Goal: Task Accomplishment & Management: Manage account settings

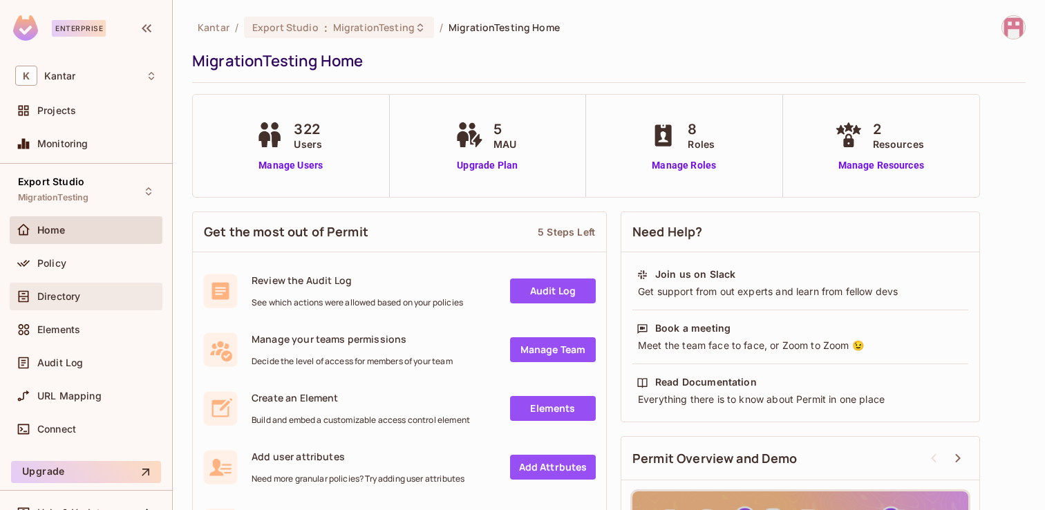
click at [62, 295] on span "Directory" at bounding box center [58, 296] width 43 height 11
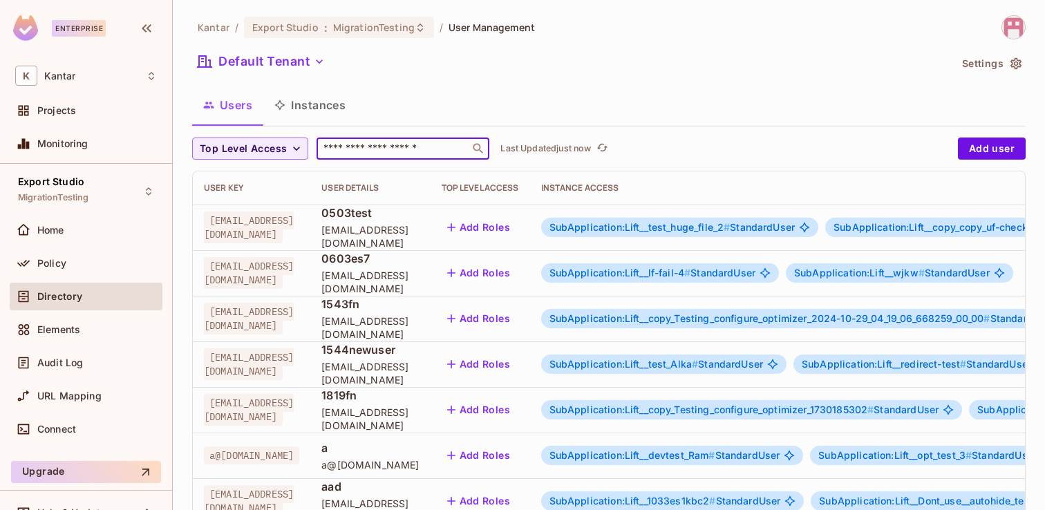
click at [348, 144] on input "text" at bounding box center [393, 149] width 145 height 14
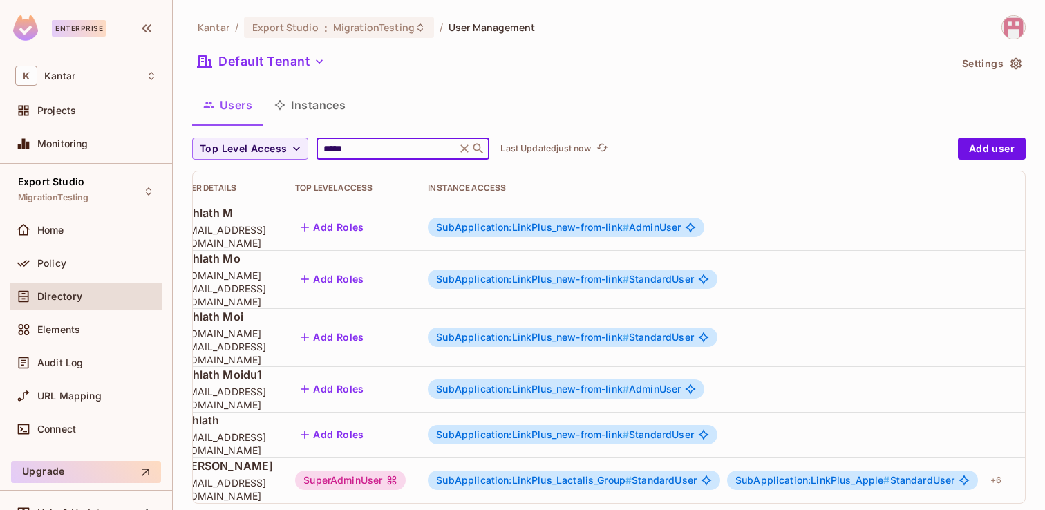
scroll to position [0, 279]
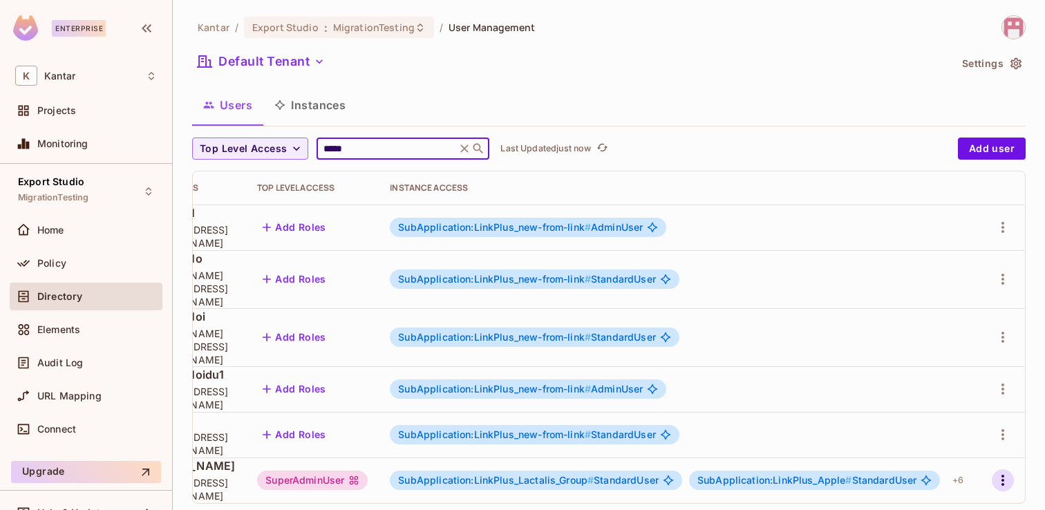
type input "*****"
click at [1007, 472] on icon "button" at bounding box center [1003, 480] width 17 height 17
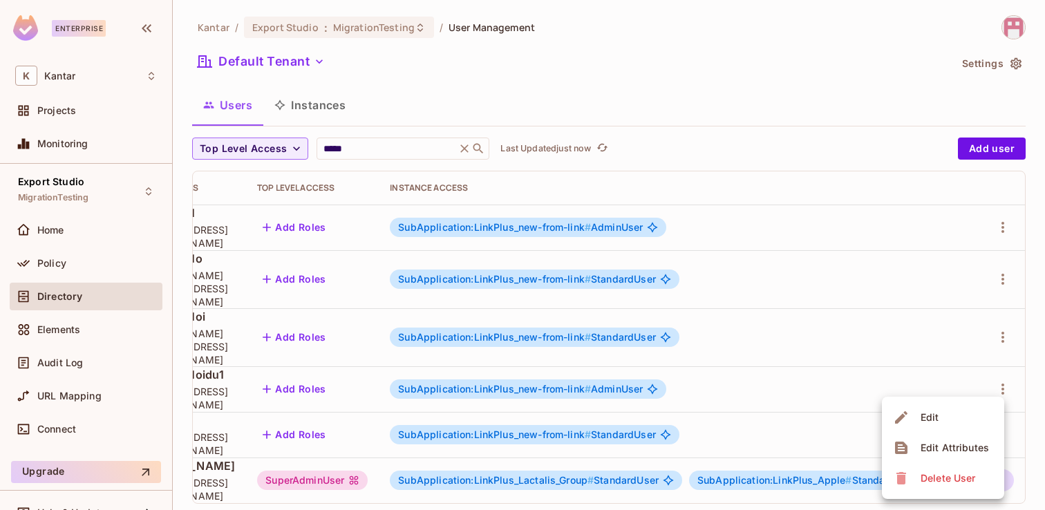
click at [945, 419] on li "Edit" at bounding box center [943, 417] width 122 height 30
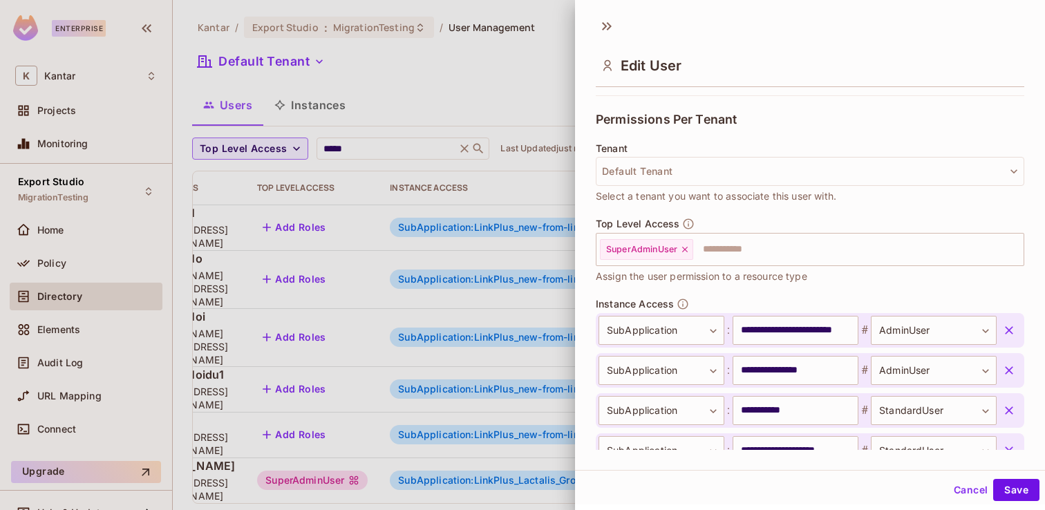
scroll to position [283, 0]
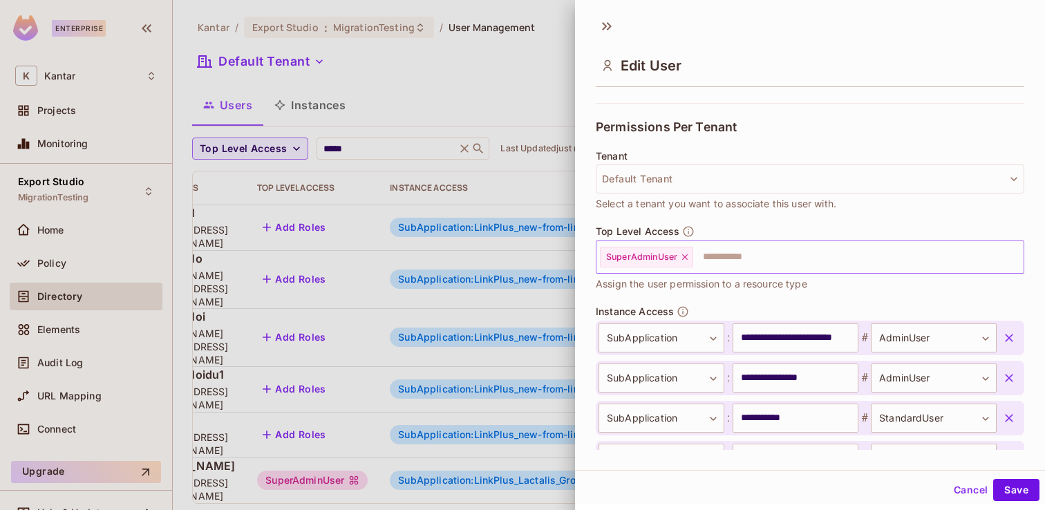
click at [686, 256] on icon at bounding box center [685, 257] width 10 height 10
click at [1015, 497] on button "Save" at bounding box center [1016, 490] width 46 height 22
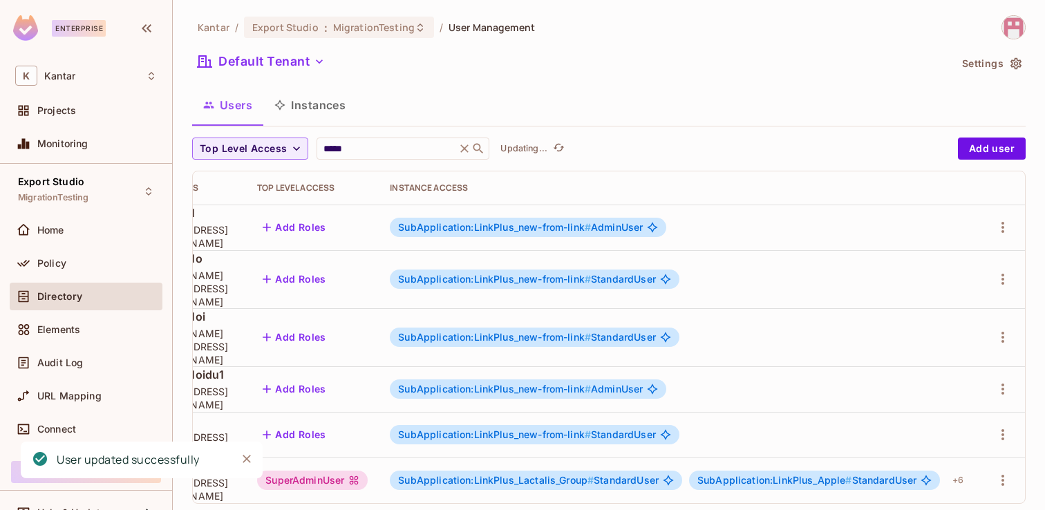
scroll to position [0, 245]
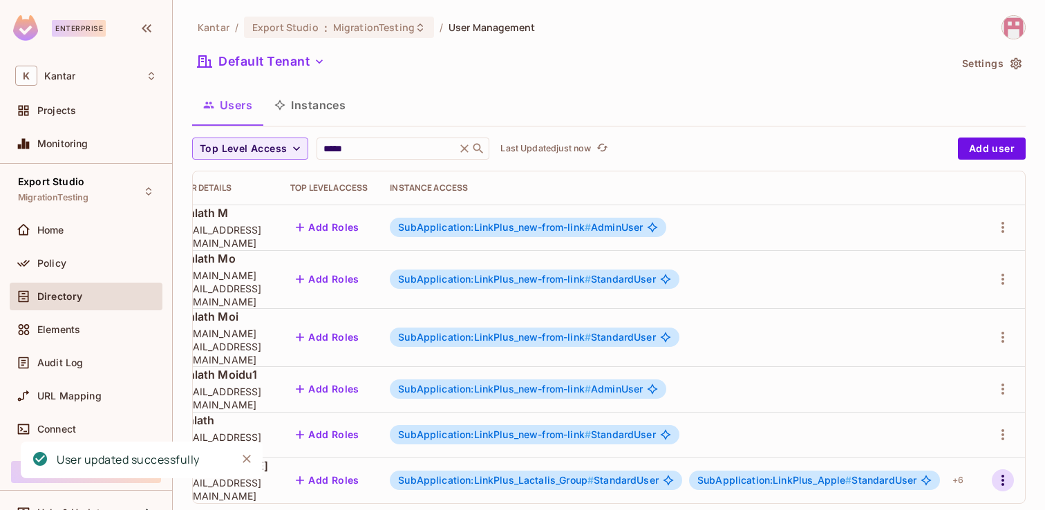
click at [1004, 475] on icon "button" at bounding box center [1003, 480] width 3 height 11
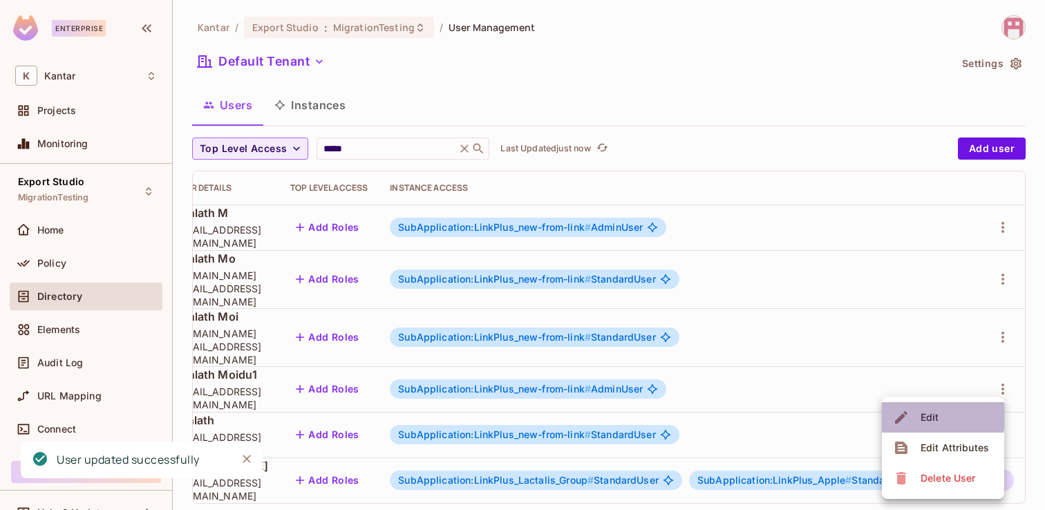
click at [939, 416] on span "Edit" at bounding box center [930, 417] width 27 height 22
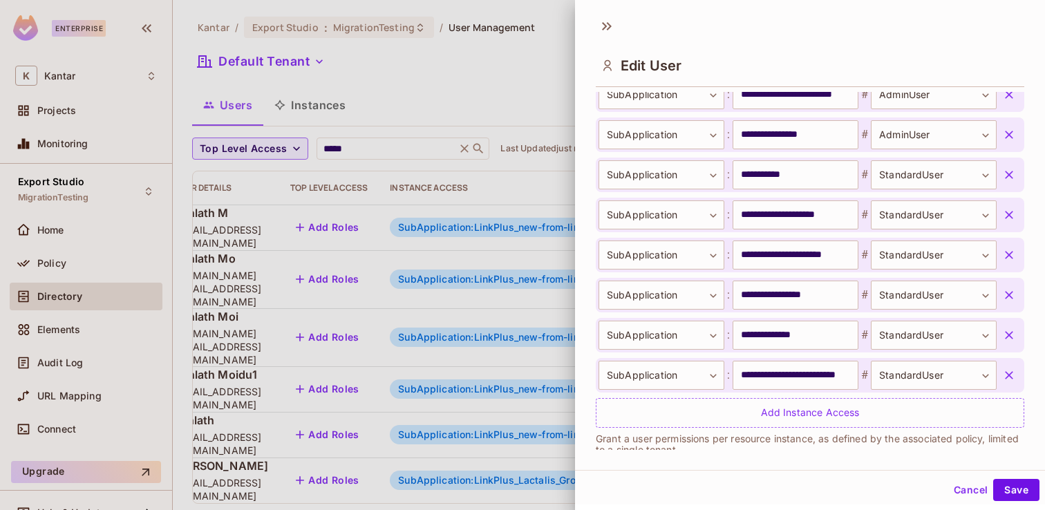
scroll to position [546, 0]
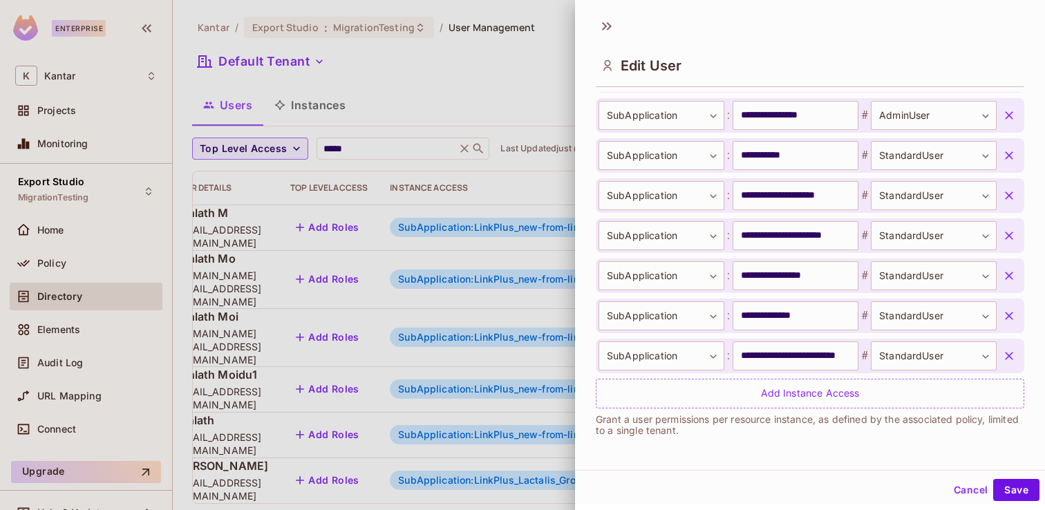
click at [971, 490] on button "Cancel" at bounding box center [970, 490] width 45 height 22
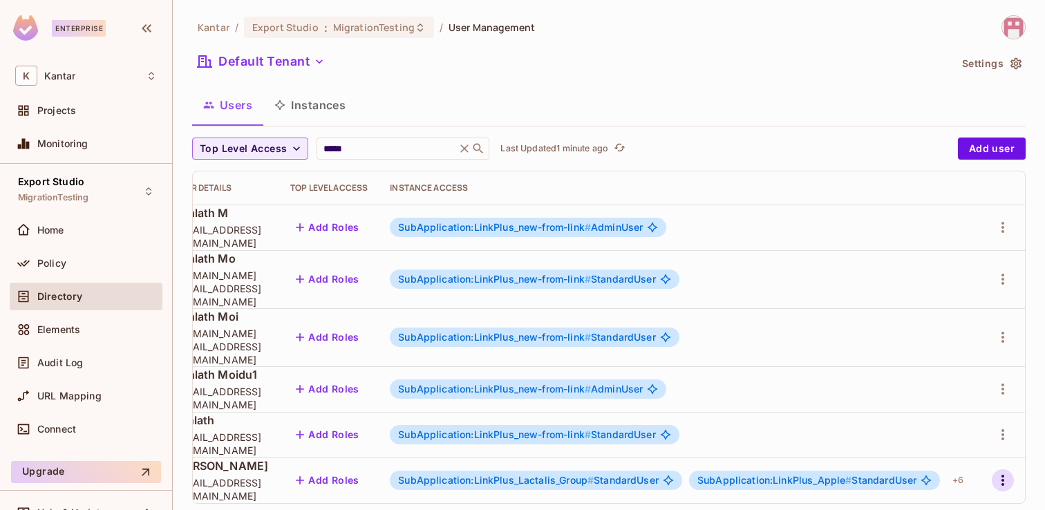
click at [1005, 472] on icon "button" at bounding box center [1003, 480] width 17 height 17
click at [942, 413] on span "Edit" at bounding box center [930, 417] width 27 height 22
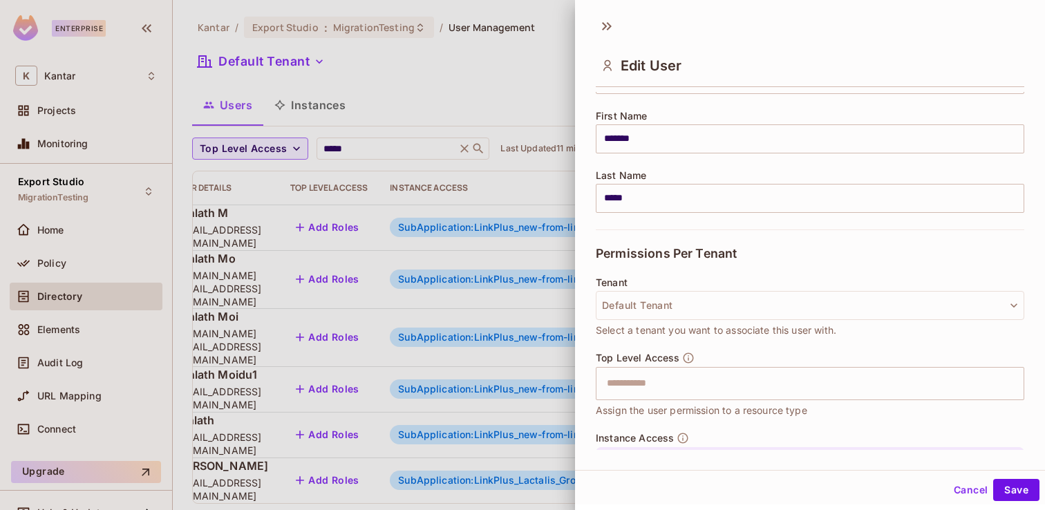
scroll to position [167, 0]
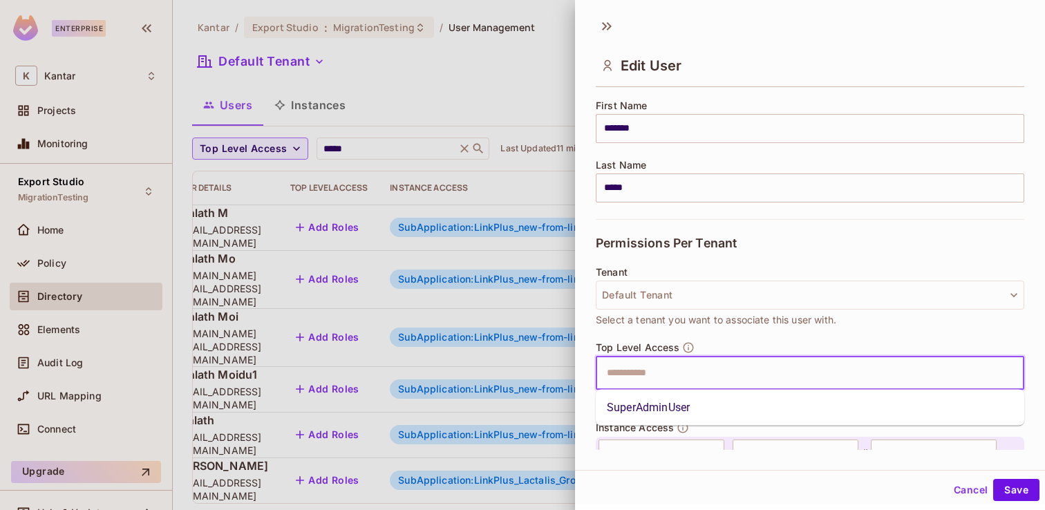
click at [639, 375] on input "text" at bounding box center [798, 373] width 399 height 28
click at [654, 412] on li "SuperAdminUser" at bounding box center [810, 407] width 429 height 25
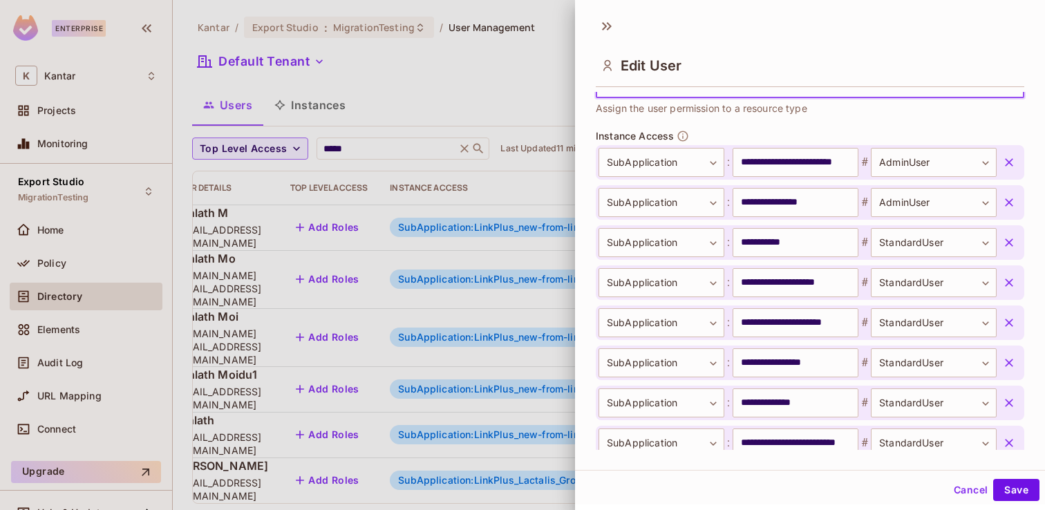
scroll to position [546, 0]
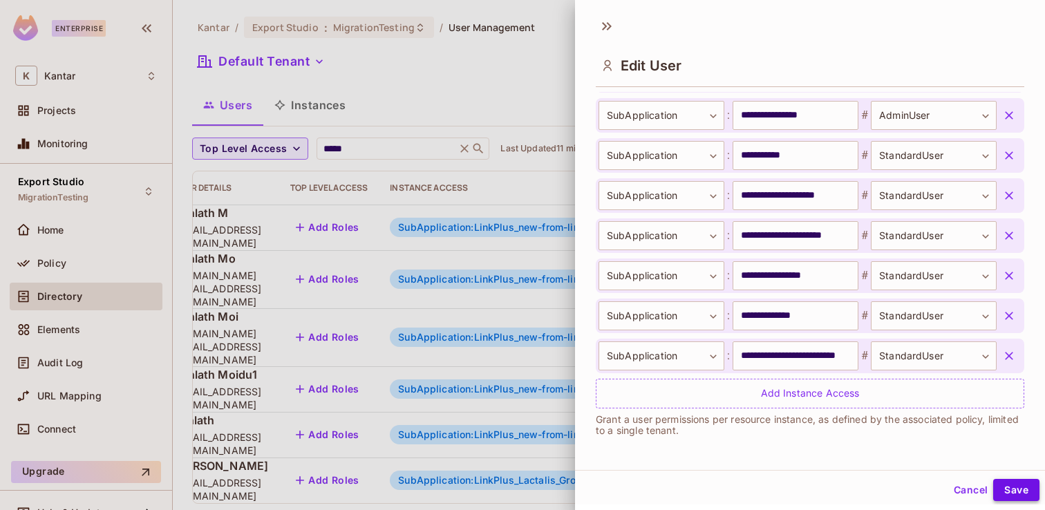
click at [1016, 489] on button "Save" at bounding box center [1016, 490] width 46 height 22
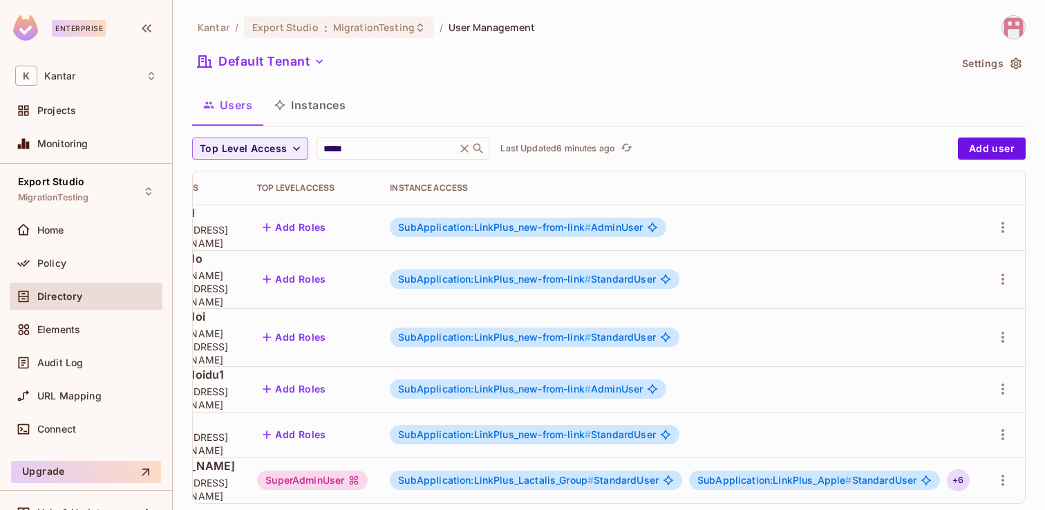
click at [969, 469] on div "+ 6" at bounding box center [958, 480] width 22 height 22
click at [1005, 472] on icon "button" at bounding box center [1003, 480] width 17 height 17
click at [942, 420] on li "Edit" at bounding box center [943, 417] width 122 height 30
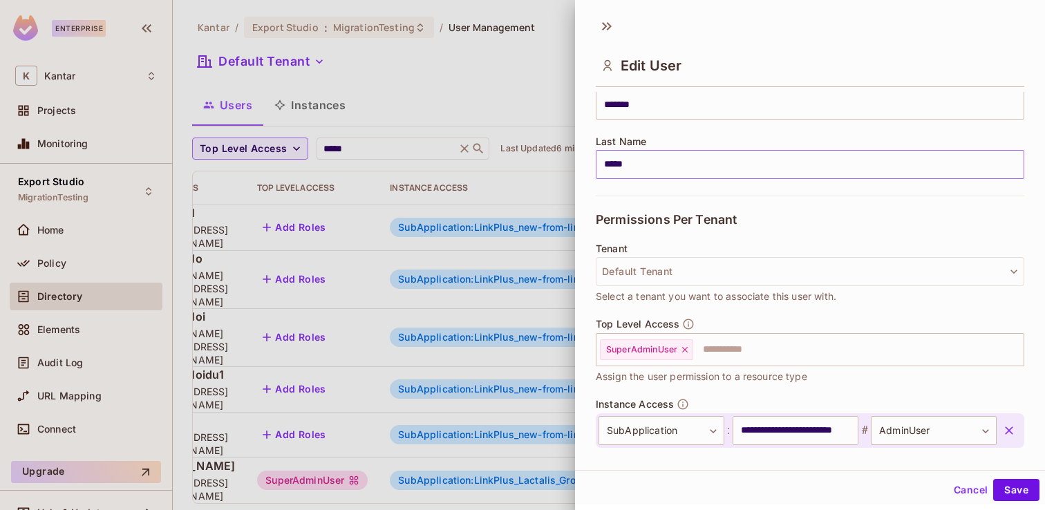
scroll to position [185, 0]
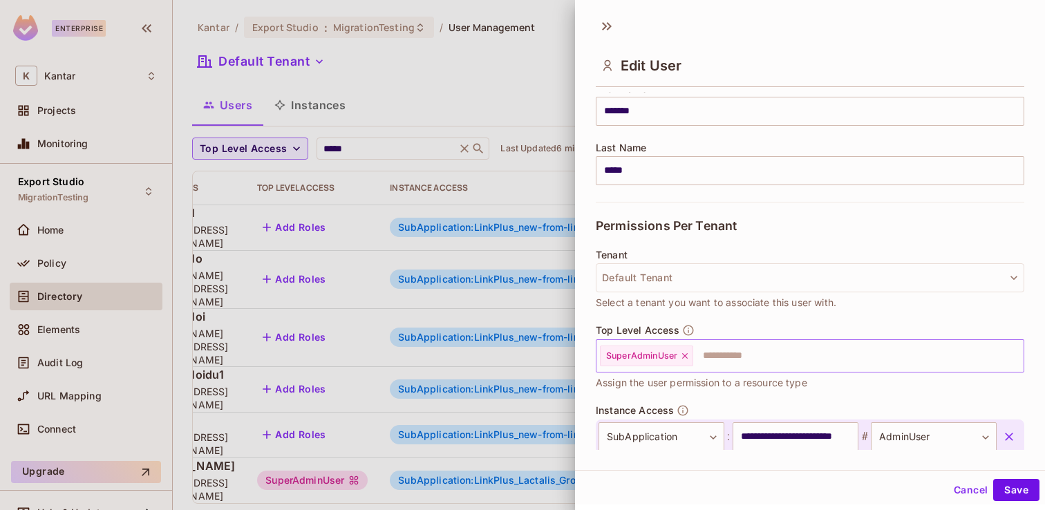
click at [689, 357] on icon at bounding box center [685, 356] width 10 height 10
click at [1011, 494] on button "Save" at bounding box center [1016, 490] width 46 height 22
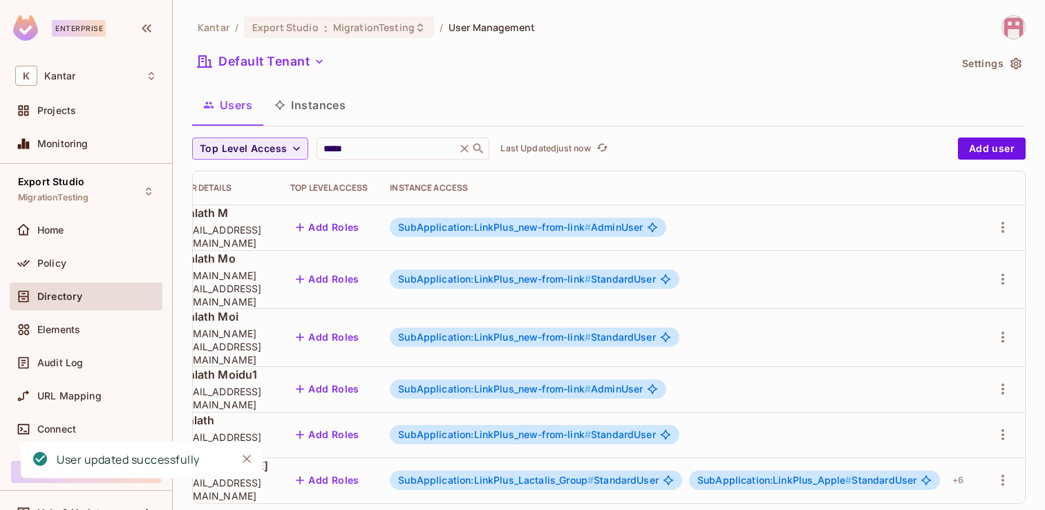
scroll to position [0, 245]
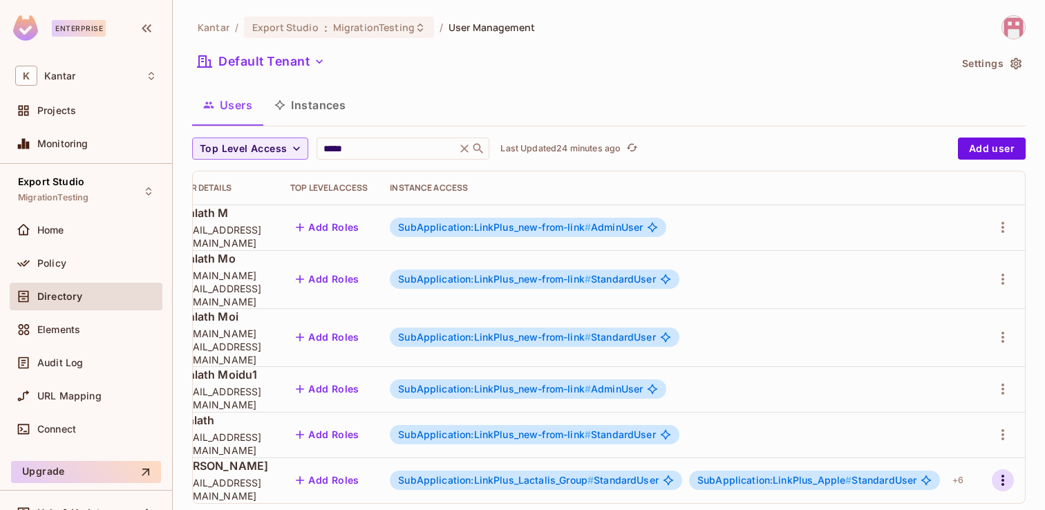
click at [1007, 472] on icon "button" at bounding box center [1003, 480] width 17 height 17
click at [948, 418] on li "Edit" at bounding box center [943, 417] width 122 height 30
click at [1001, 456] on body "Enterprise K Kantar Projects Monitoring Export Studio MigrationTesting Home Pol…" at bounding box center [522, 255] width 1045 height 510
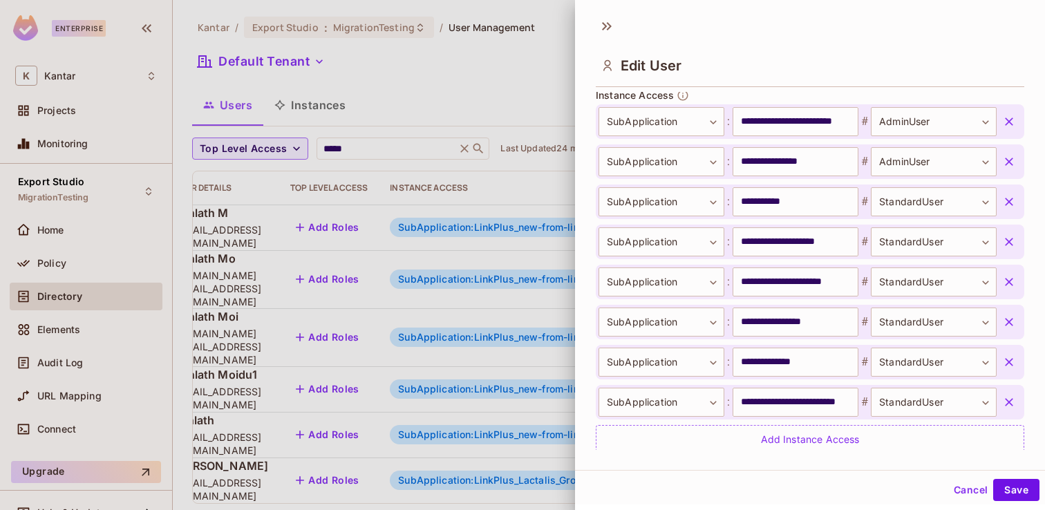
scroll to position [546, 0]
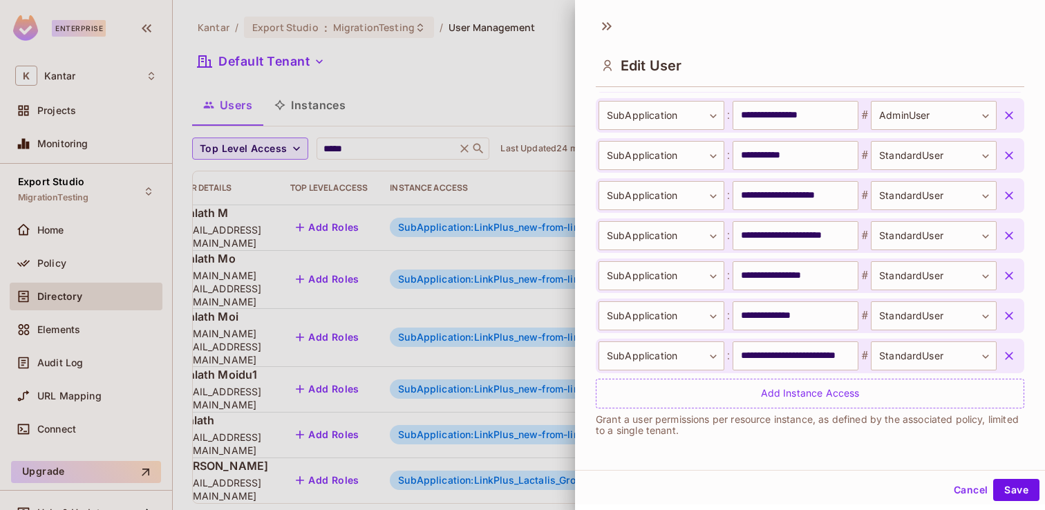
click at [1009, 353] on icon "button" at bounding box center [1009, 356] width 14 height 14
click at [1028, 489] on button "Save" at bounding box center [1016, 490] width 46 height 22
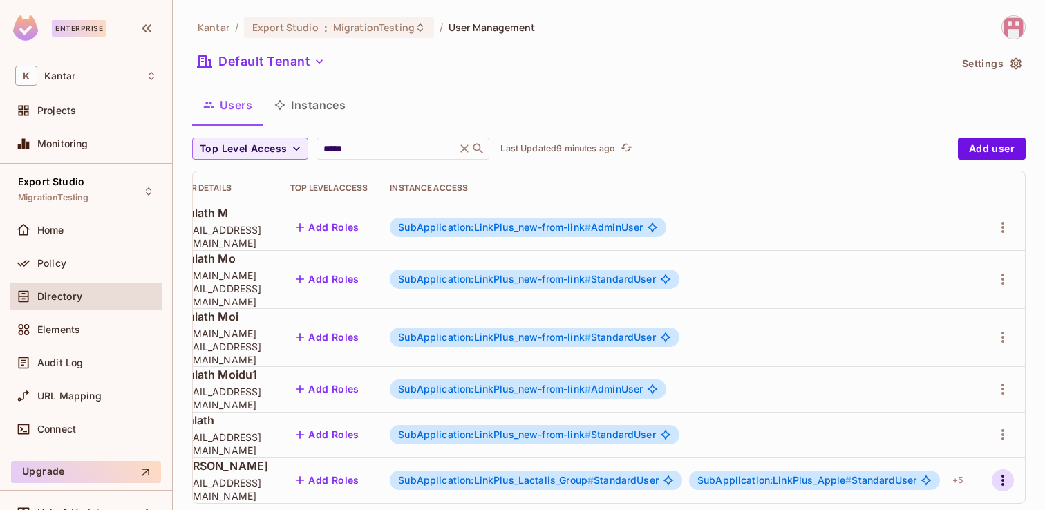
click at [1001, 472] on icon "button" at bounding box center [1003, 480] width 17 height 17
click at [953, 420] on li "Edit" at bounding box center [943, 417] width 122 height 30
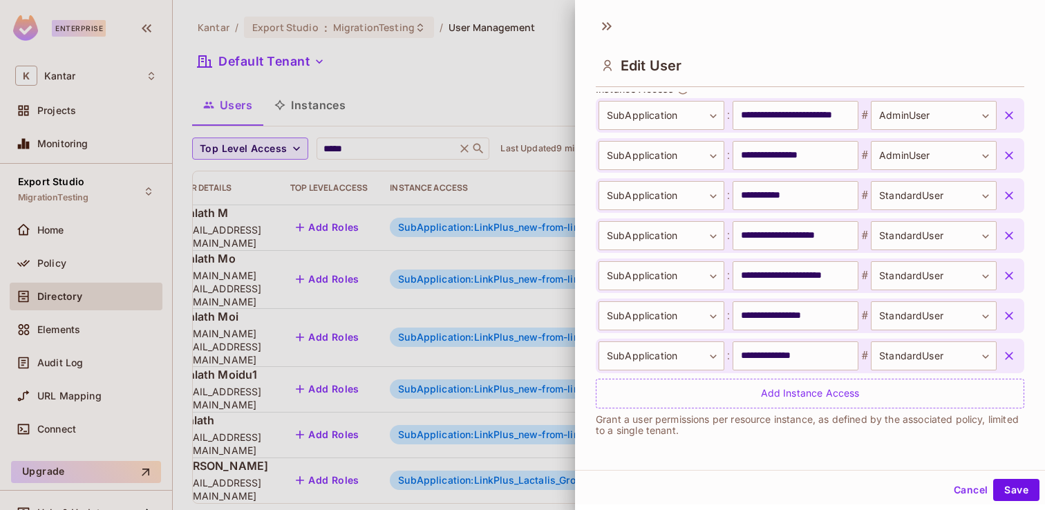
click at [1010, 114] on icon "button" at bounding box center [1009, 115] width 8 height 8
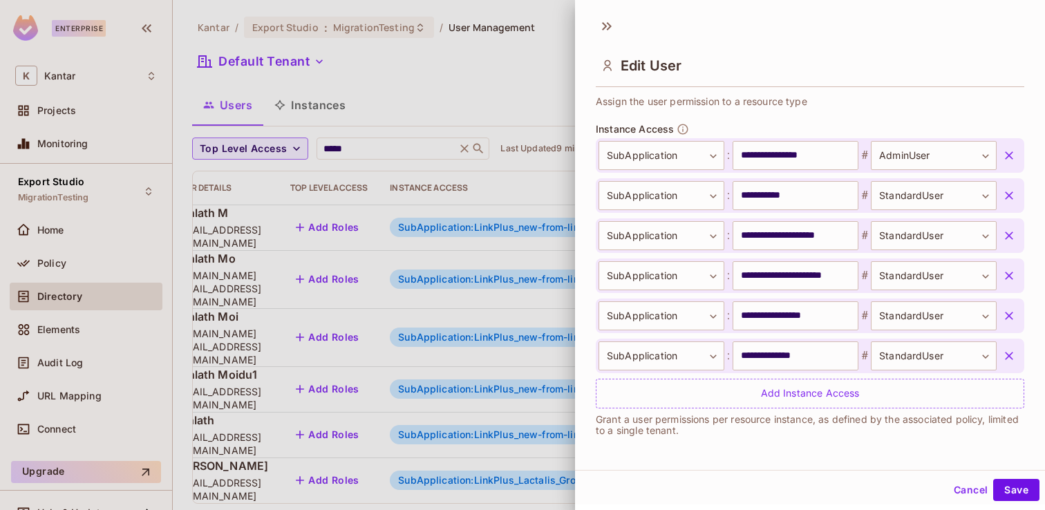
click at [1009, 156] on icon "button" at bounding box center [1009, 155] width 8 height 8
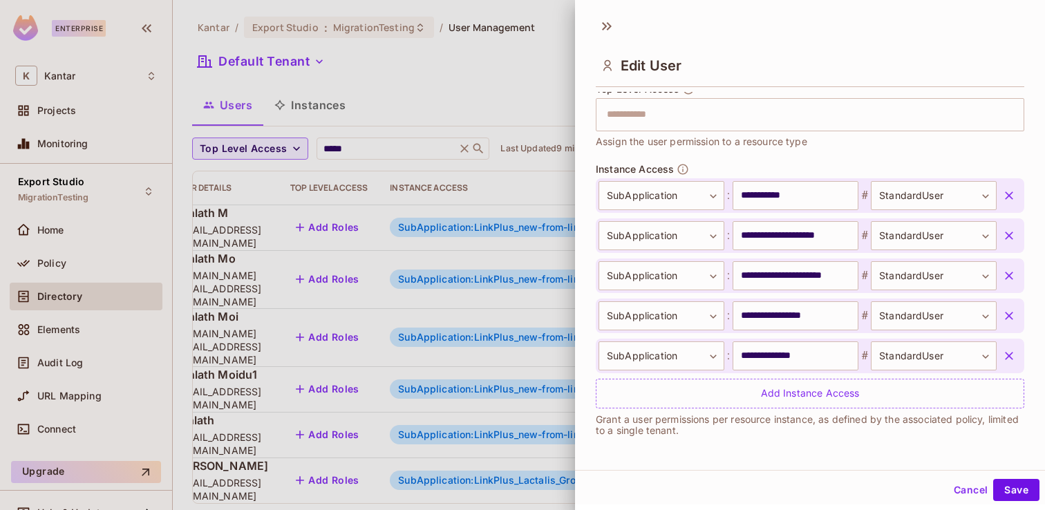
scroll to position [426, 0]
click at [1029, 492] on button "Save" at bounding box center [1016, 490] width 46 height 22
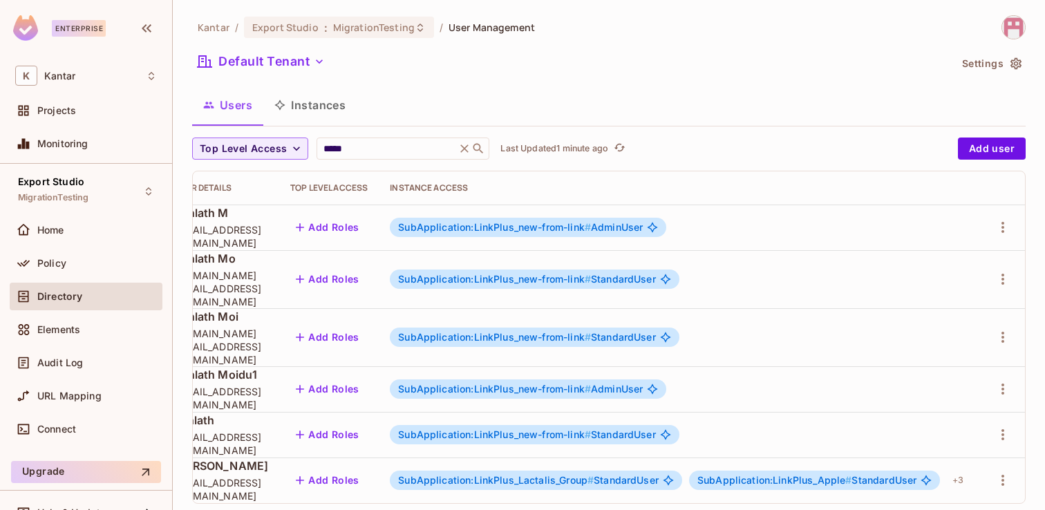
scroll to position [0, 245]
click at [1004, 475] on icon "button" at bounding box center [1003, 480] width 3 height 11
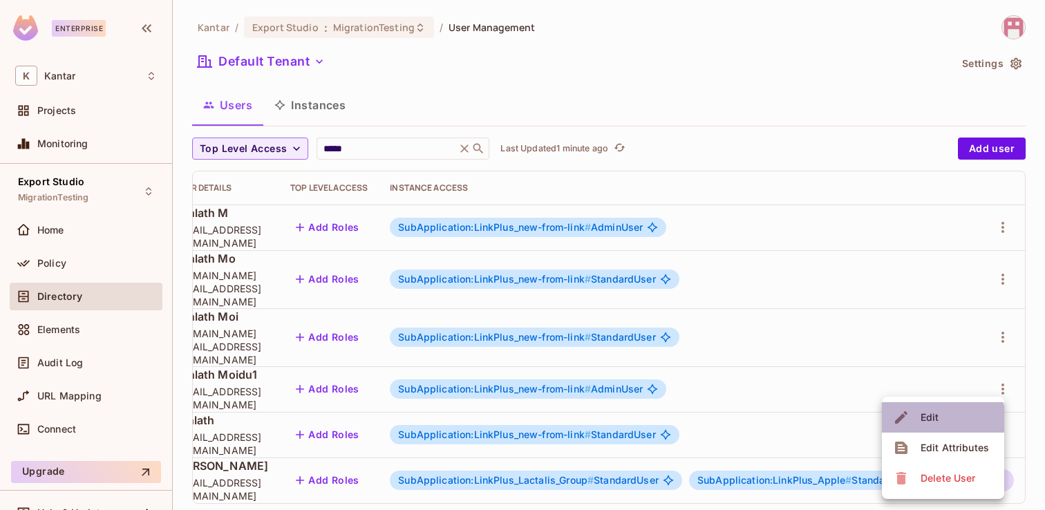
click at [937, 420] on div "Edit" at bounding box center [930, 418] width 19 height 14
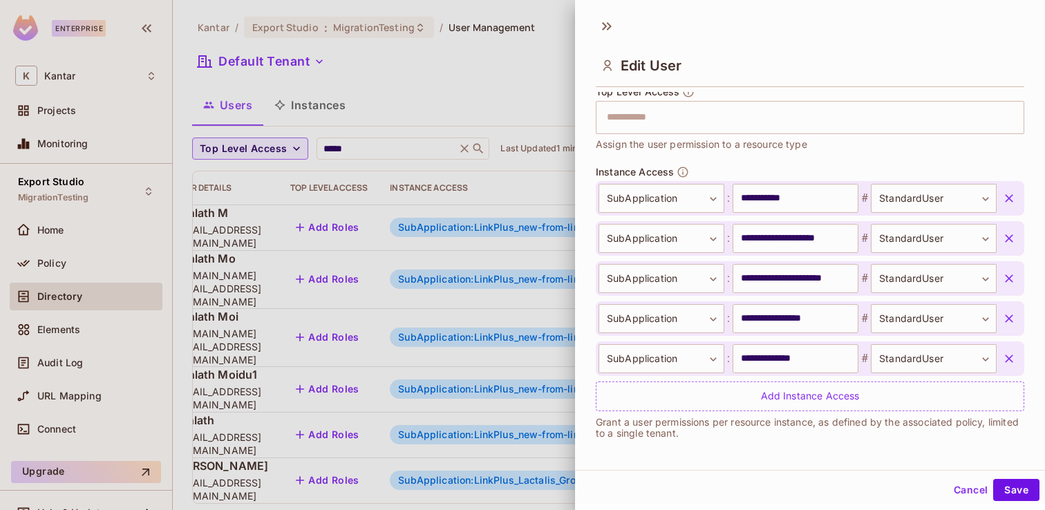
scroll to position [426, 0]
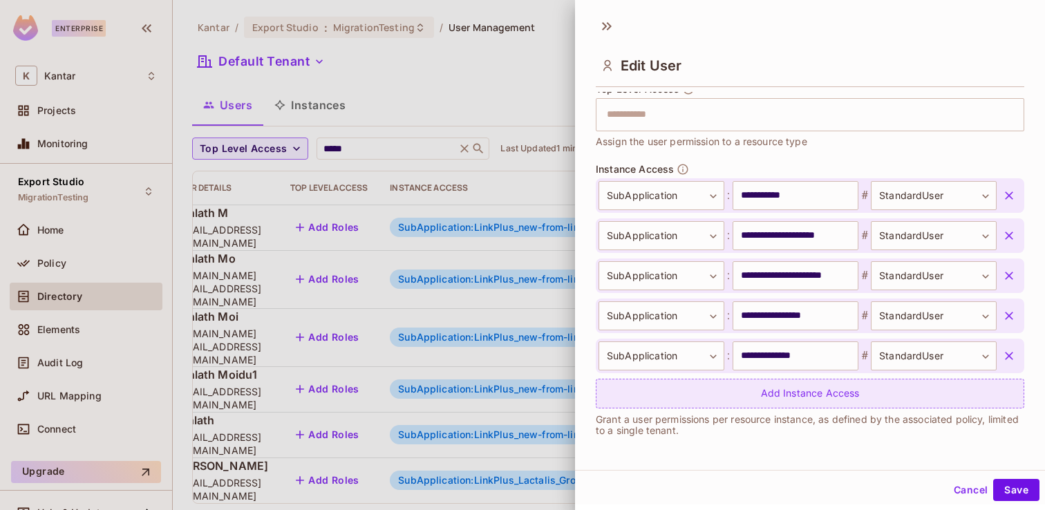
click at [898, 391] on div "Add Instance Access" at bounding box center [810, 394] width 429 height 30
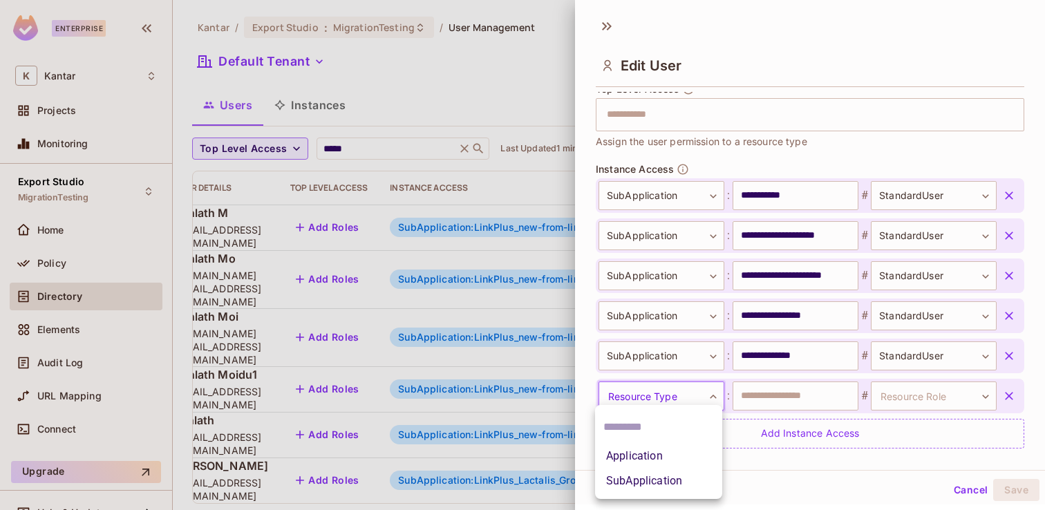
click at [702, 395] on body "Enterprise K Kantar Projects Monitoring Export Studio MigrationTesting Home Pol…" at bounding box center [522, 255] width 1045 height 510
click at [668, 483] on li "SubApplication" at bounding box center [658, 481] width 127 height 25
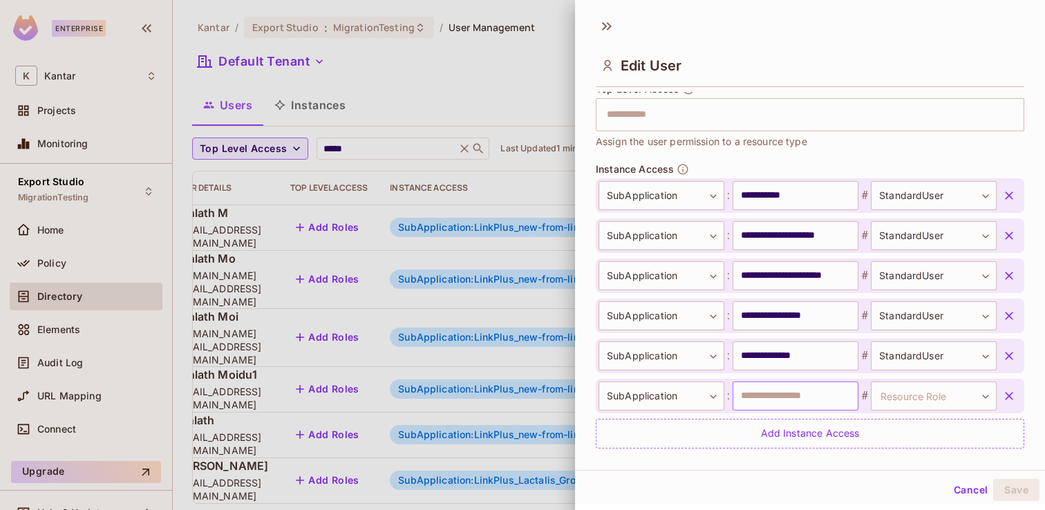
click at [765, 394] on input "text" at bounding box center [796, 396] width 126 height 29
type input "**********"
click at [982, 394] on body "Enterprise K Kantar Projects Monitoring Export Studio MigrationTesting Home Pol…" at bounding box center [522, 255] width 1045 height 510
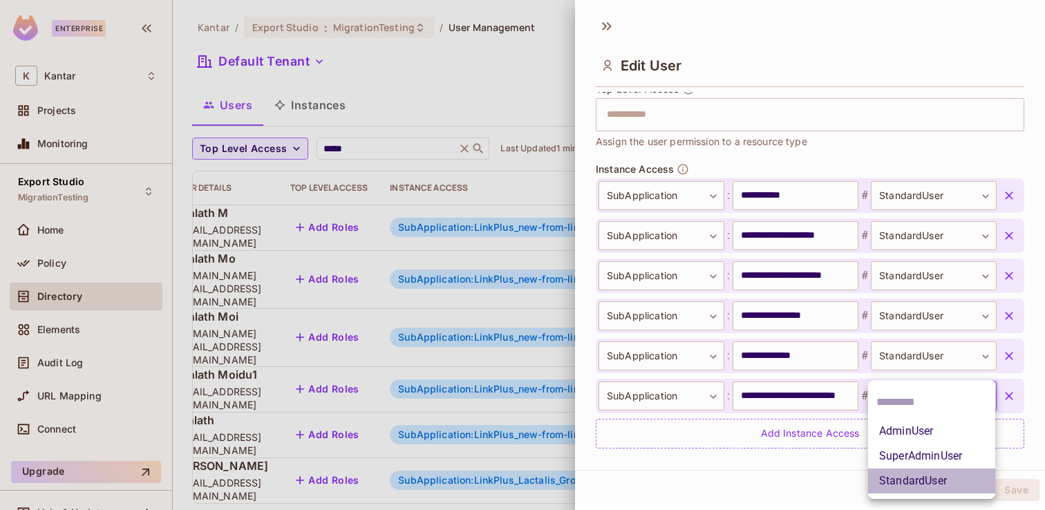
click at [939, 478] on li "StandardUser" at bounding box center [931, 481] width 127 height 25
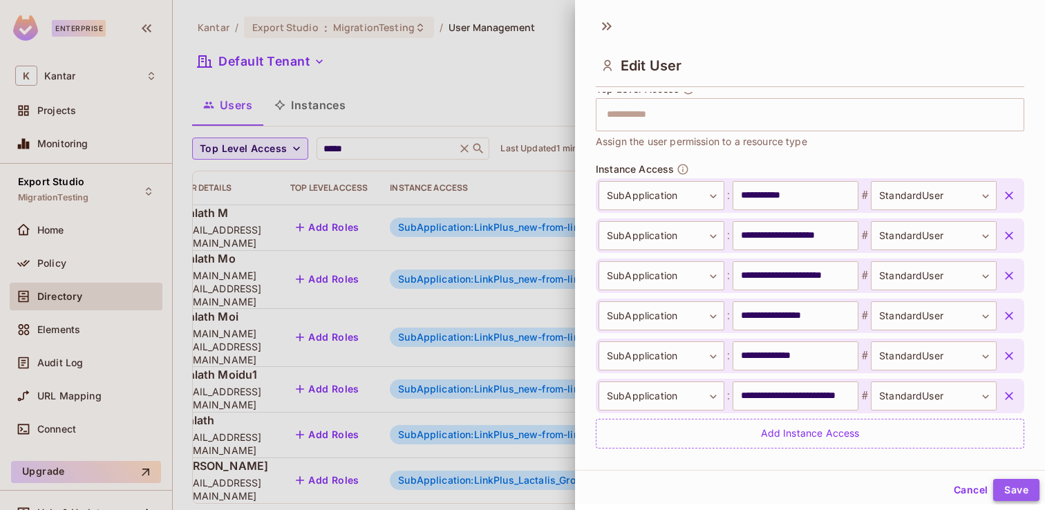
click at [1013, 485] on button "Save" at bounding box center [1016, 490] width 46 height 22
